Goal: Navigation & Orientation: Find specific page/section

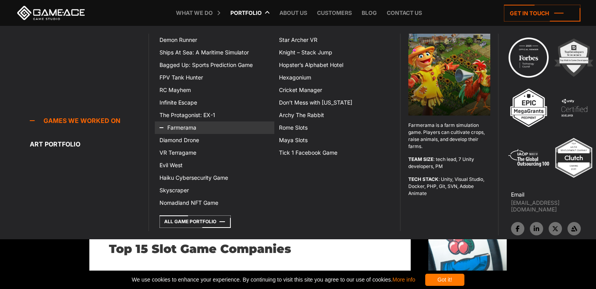
click at [184, 124] on link "Farmerama" at bounding box center [214, 127] width 119 height 13
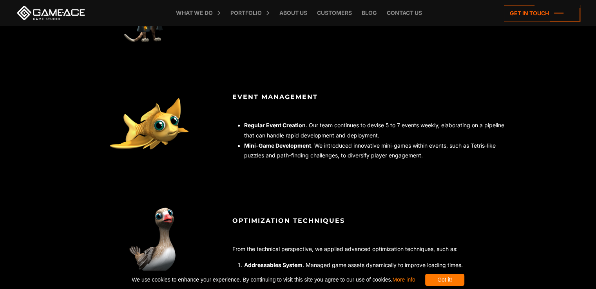
scroll to position [1292, 0]
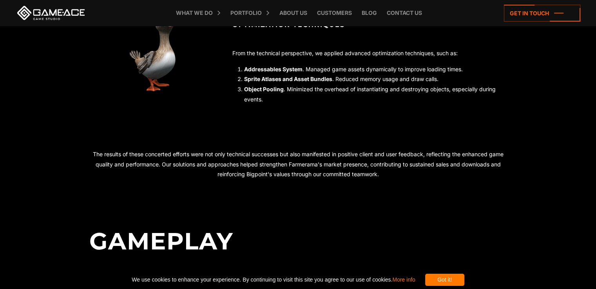
click at [80, 10] on link at bounding box center [51, 13] width 70 height 14
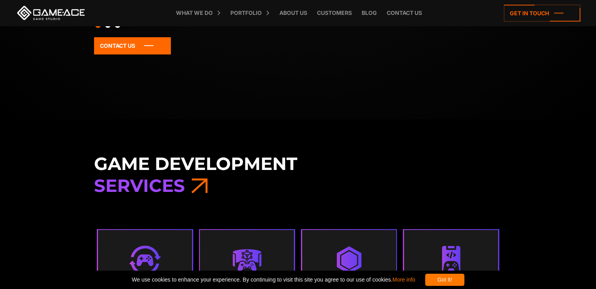
scroll to position [352, 0]
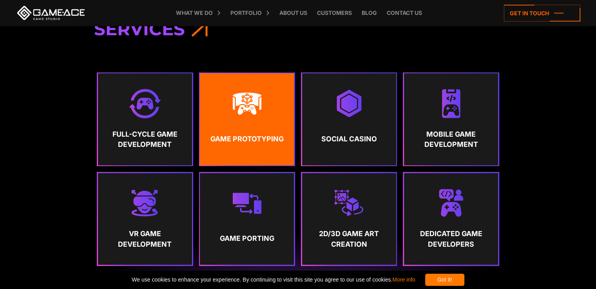
click at [243, 106] on img at bounding box center [246, 103] width 29 height 29
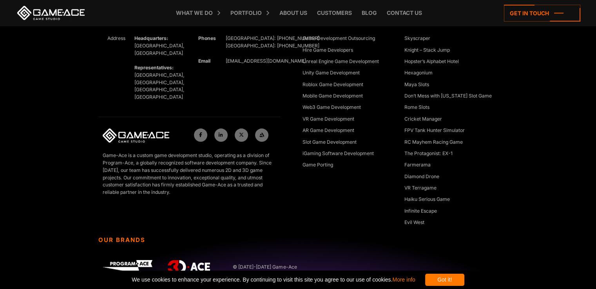
scroll to position [3107, 0]
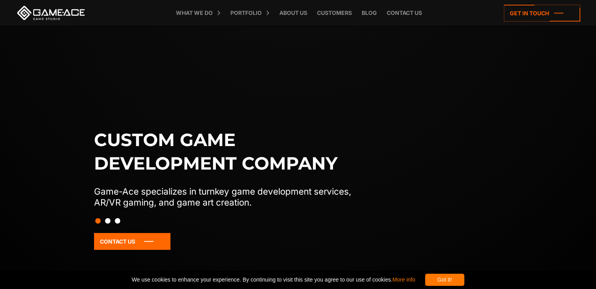
scroll to position [352, 0]
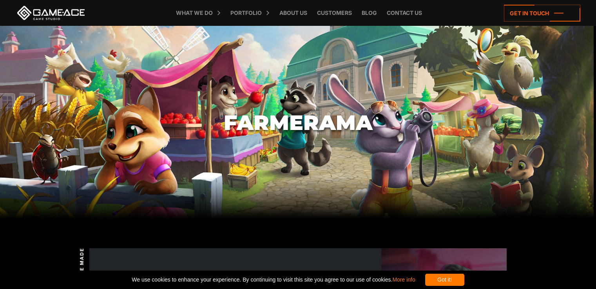
scroll to position [1292, 0]
